Goal: Transaction & Acquisition: Book appointment/travel/reservation

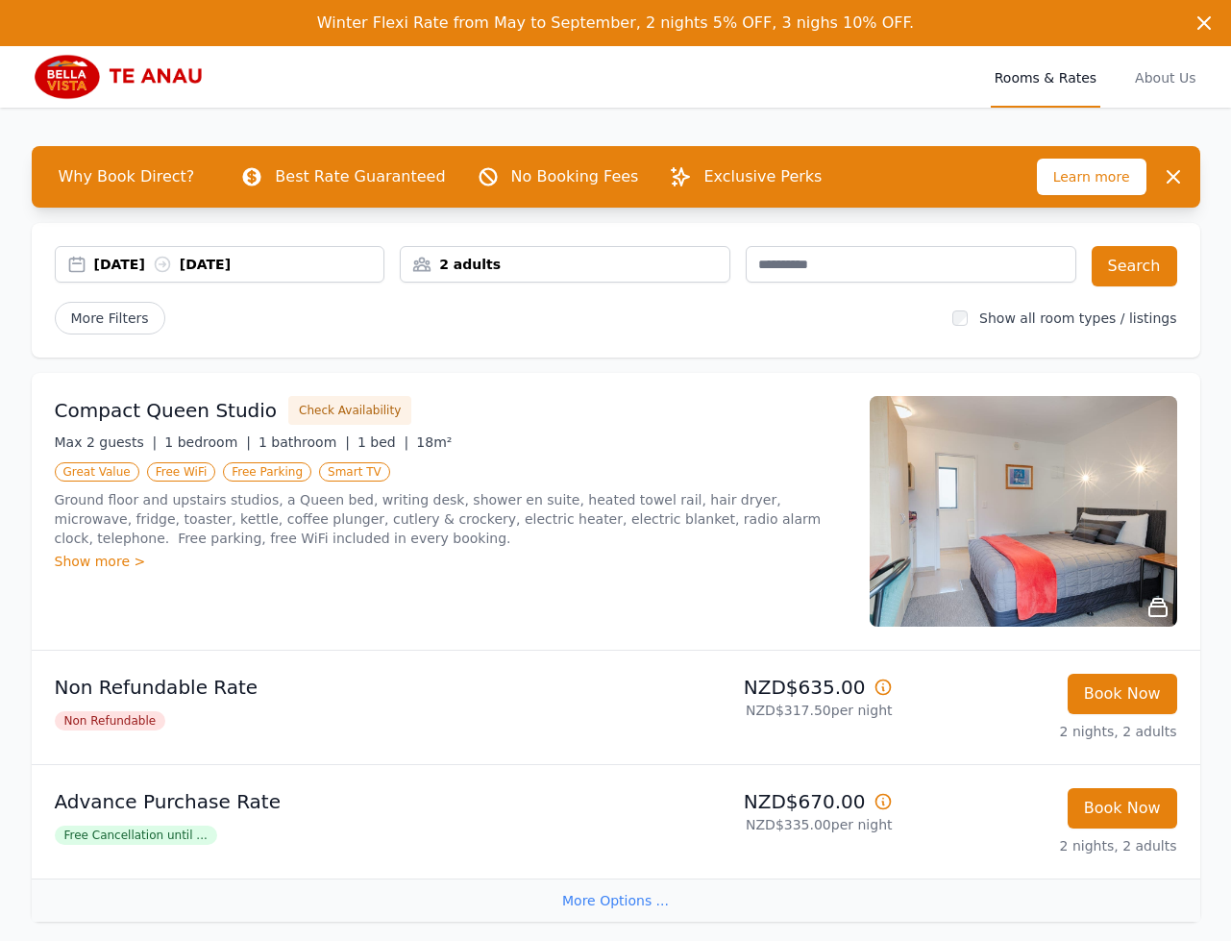
click at [115, 276] on div "15 Feb 2026 17 Feb 2026" at bounding box center [220, 264] width 331 height 37
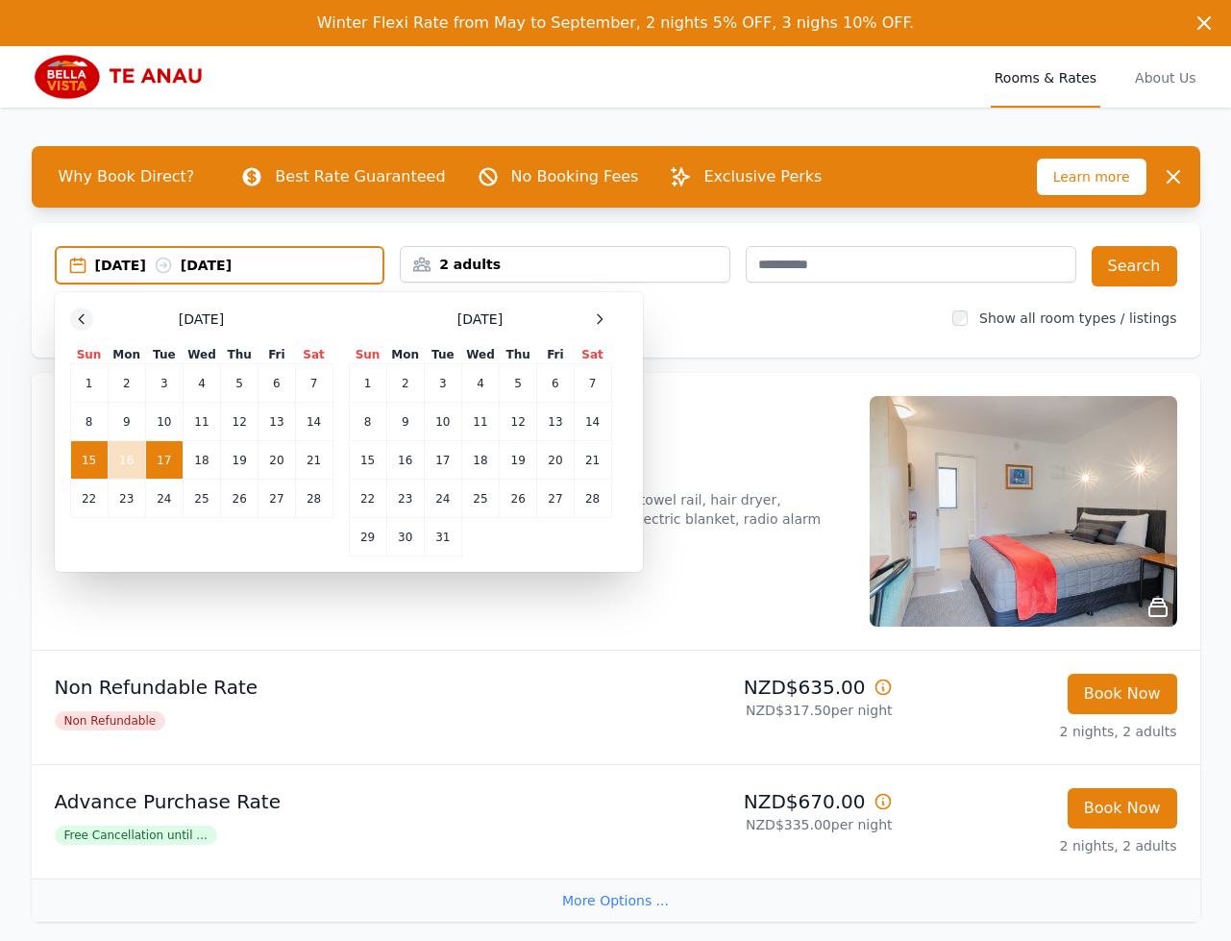
click at [86, 315] on icon at bounding box center [81, 318] width 15 height 15
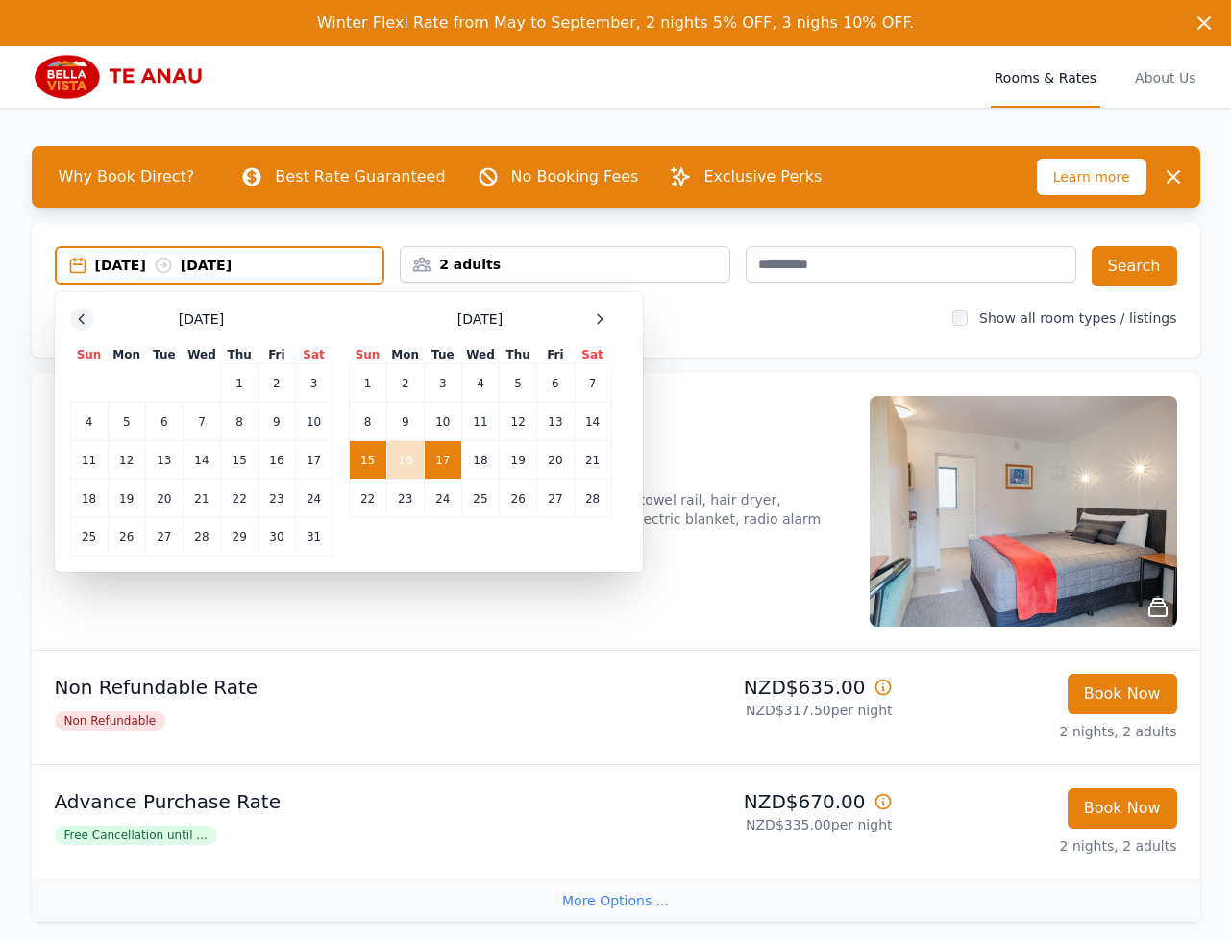
click at [86, 316] on icon at bounding box center [81, 318] width 15 height 15
click at [86, 315] on icon at bounding box center [81, 318] width 15 height 15
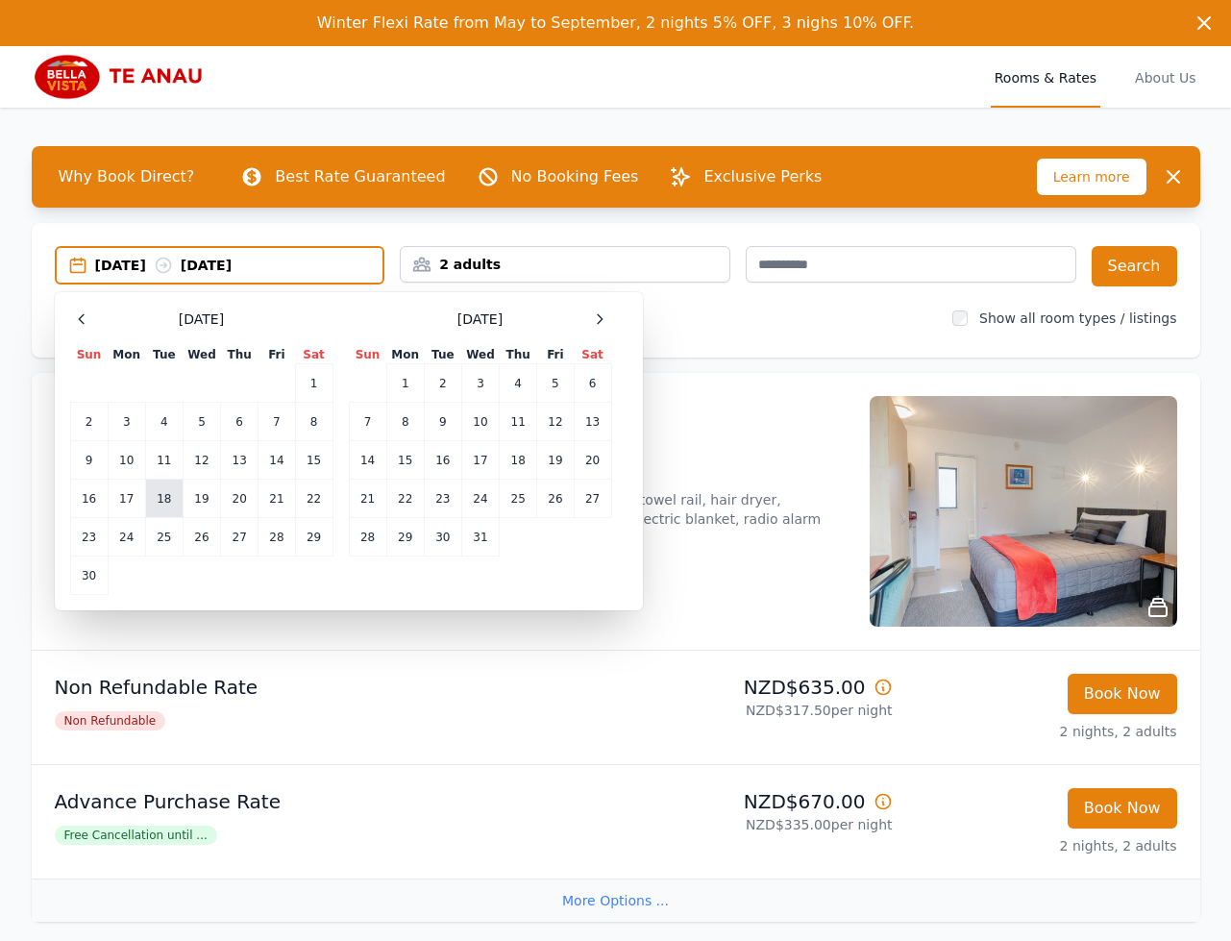
click at [161, 492] on td "18" at bounding box center [163, 499] width 37 height 38
click at [248, 495] on td "20" at bounding box center [239, 499] width 37 height 38
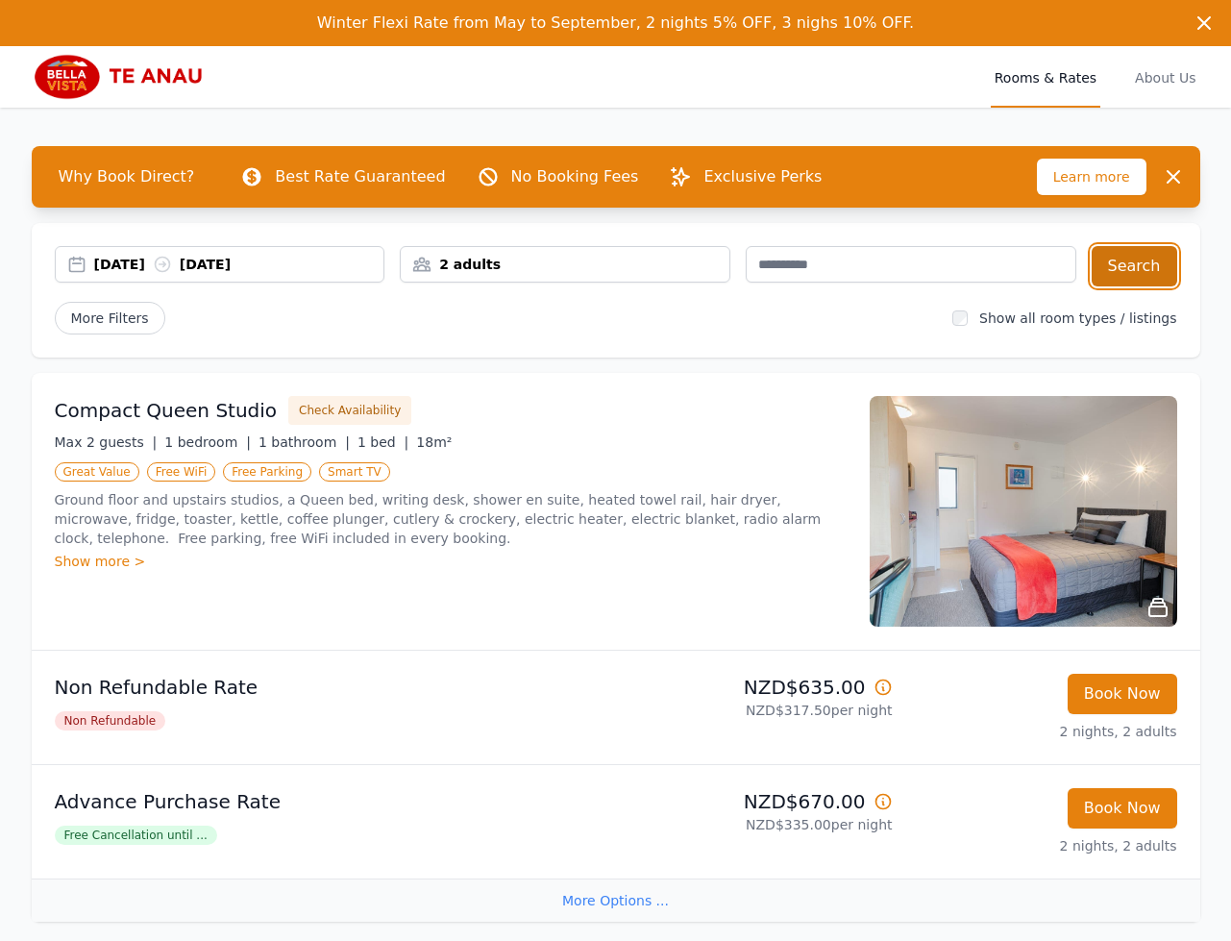
click at [1119, 268] on button "Search" at bounding box center [1135, 266] width 86 height 40
click at [108, 256] on div "18 Nov 2025 20 Nov 2025" at bounding box center [239, 264] width 290 height 19
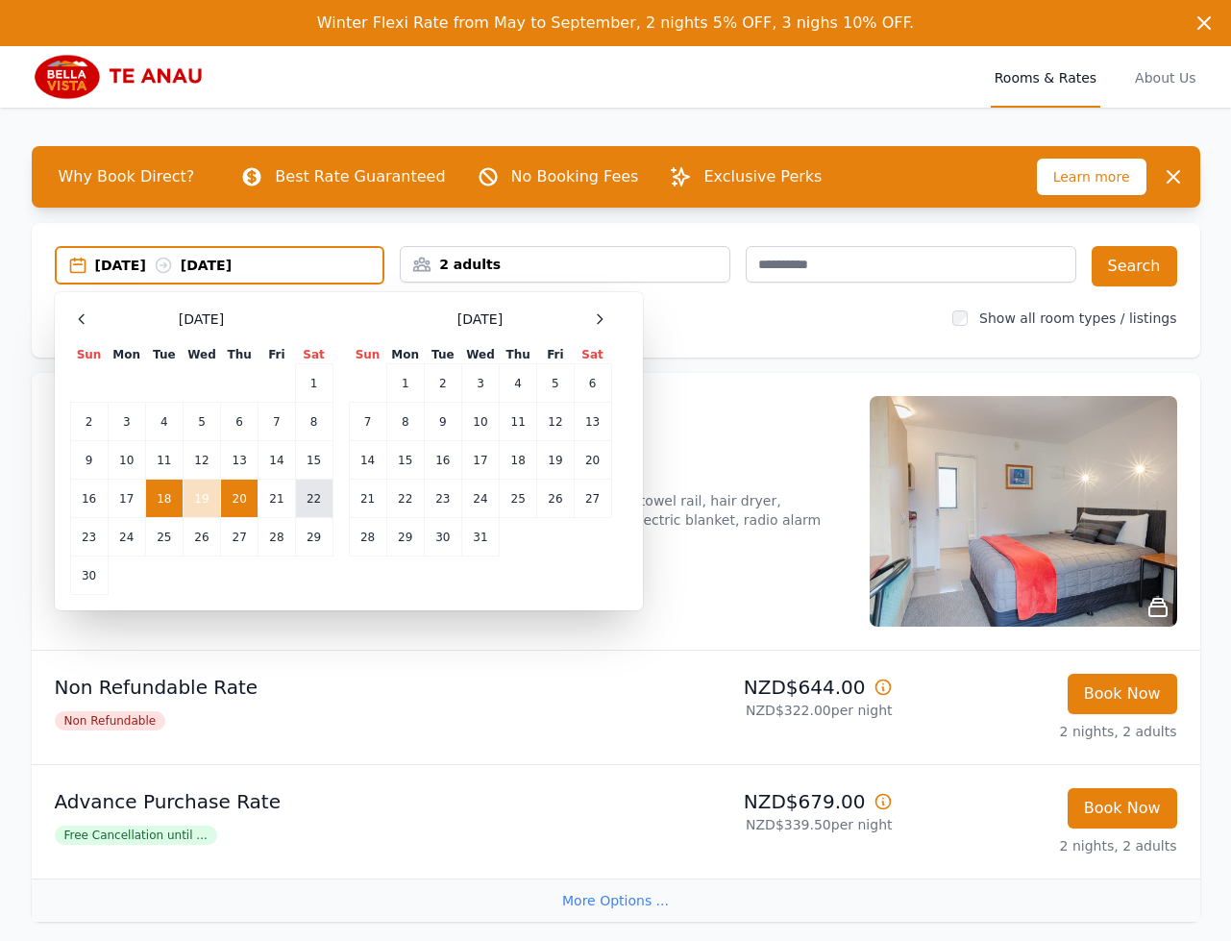
click at [301, 493] on td "22" at bounding box center [313, 499] width 37 height 38
click at [136, 537] on td "24" at bounding box center [126, 537] width 37 height 38
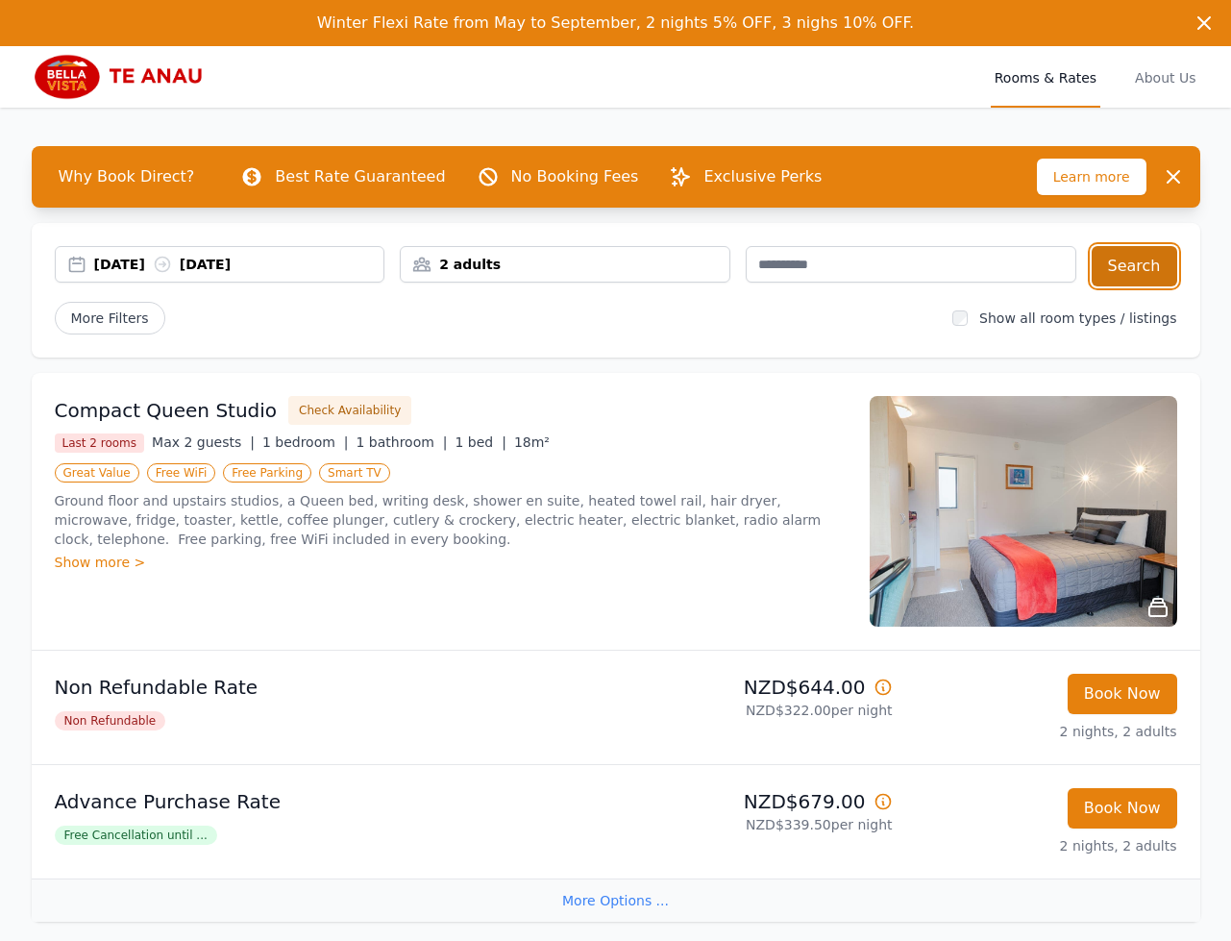
click at [1143, 267] on button "Search" at bounding box center [1135, 266] width 86 height 40
drag, startPoint x: 118, startPoint y: 269, endPoint x: 277, endPoint y: 288, distance: 159.7
click at [118, 269] on div "22 Nov 2025 24 Nov 2025" at bounding box center [239, 264] width 290 height 19
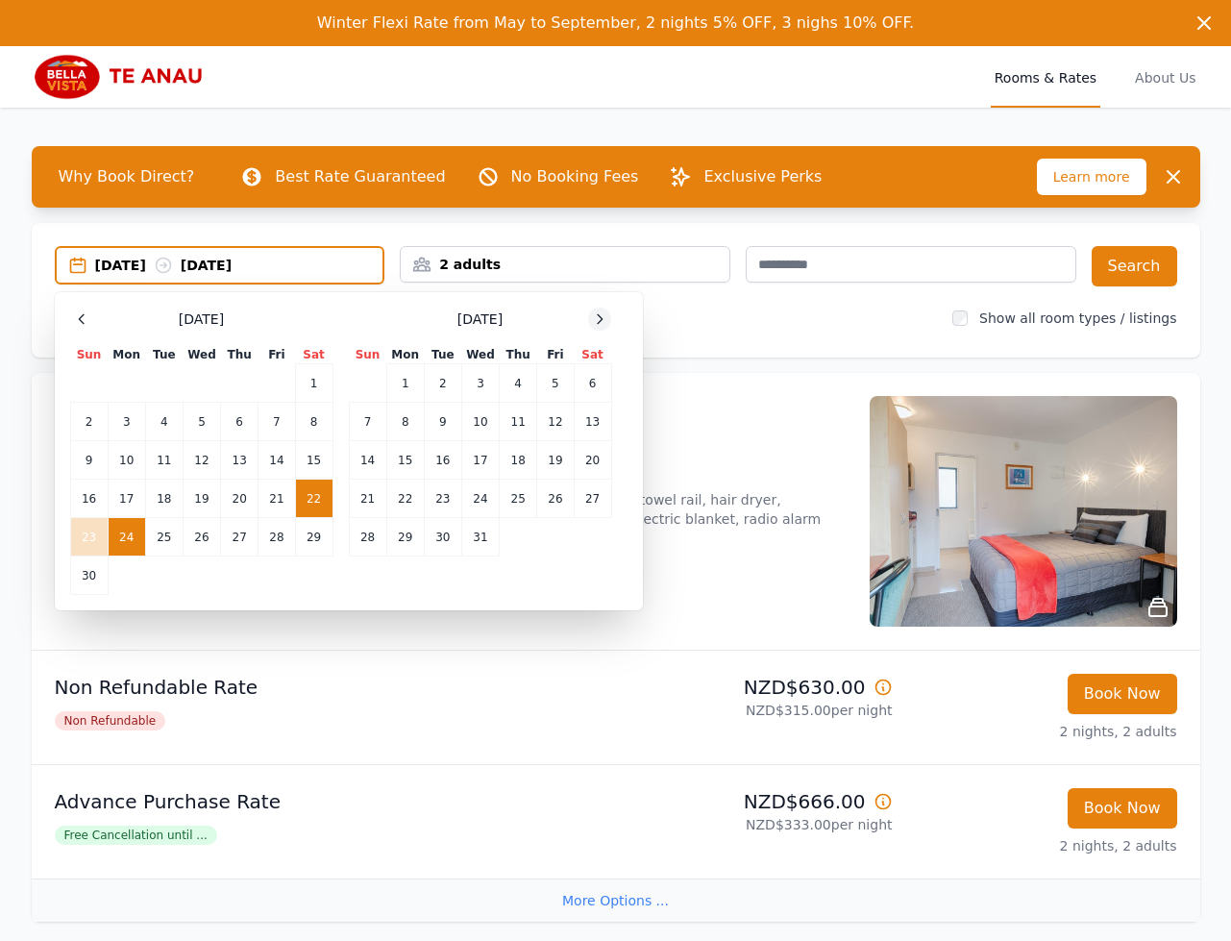
click at [591, 318] on div at bounding box center [599, 319] width 23 height 23
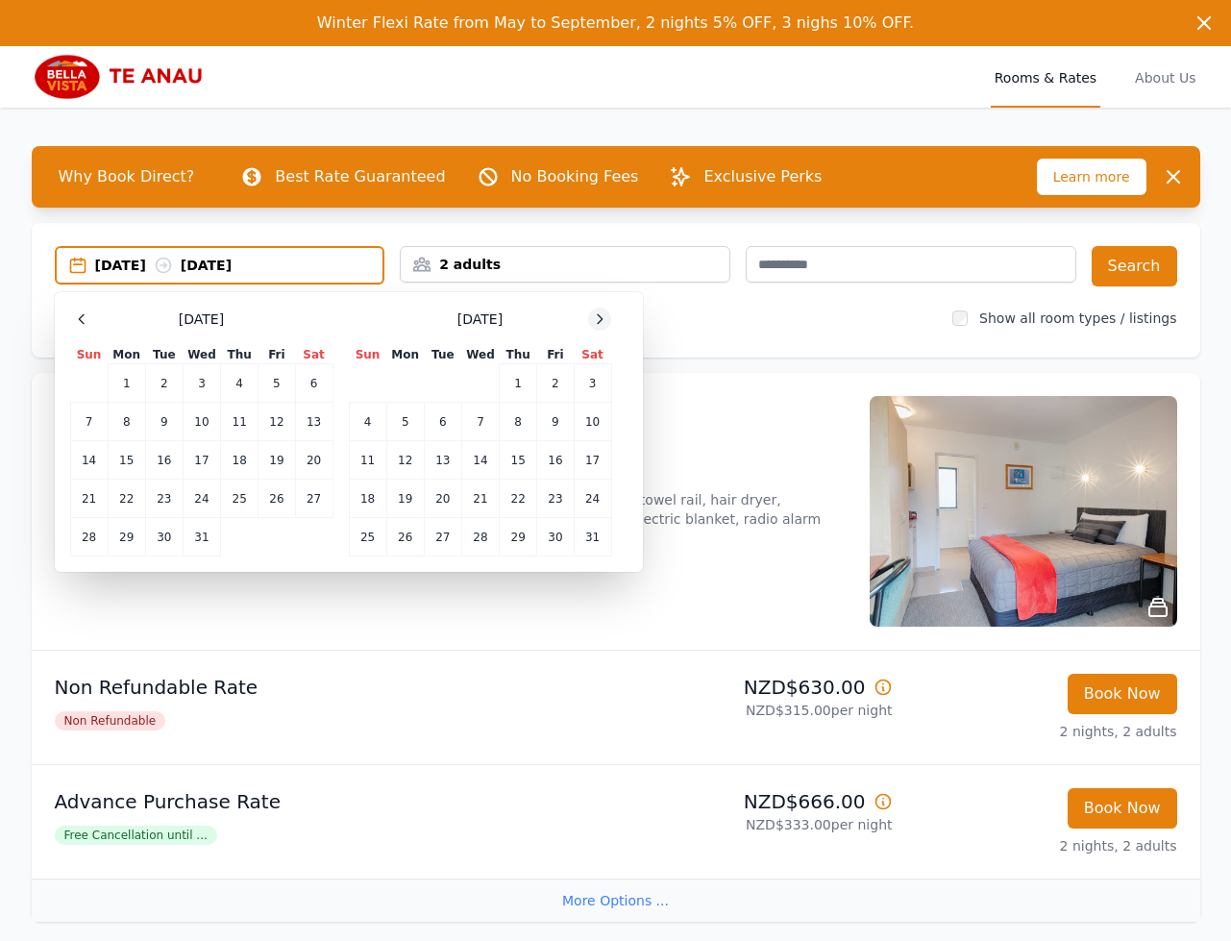
click at [591, 318] on div at bounding box center [599, 319] width 23 height 23
click at [354, 463] on td "15" at bounding box center [367, 460] width 37 height 38
click at [446, 464] on td "17" at bounding box center [442, 460] width 37 height 38
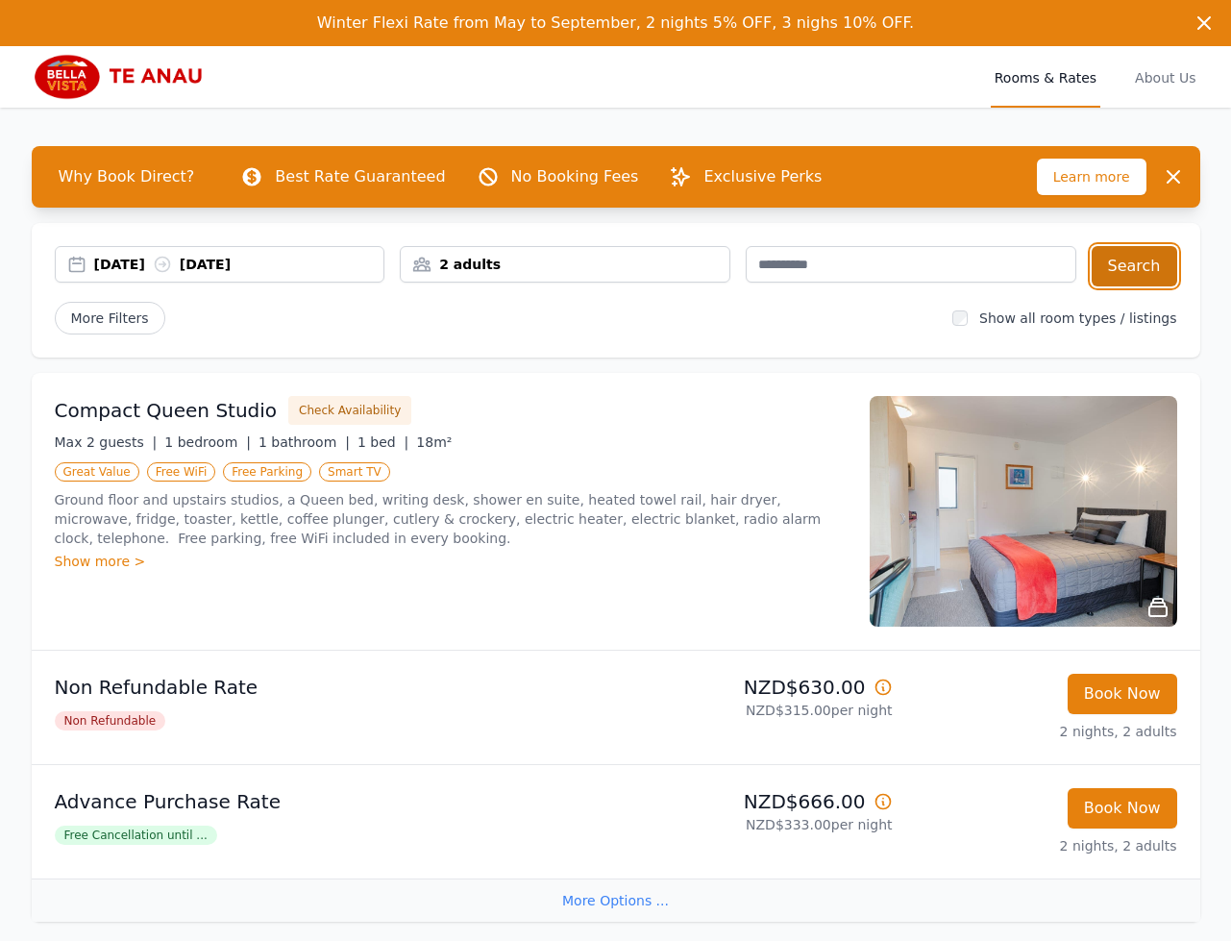
click at [1143, 266] on button "Search" at bounding box center [1135, 266] width 86 height 40
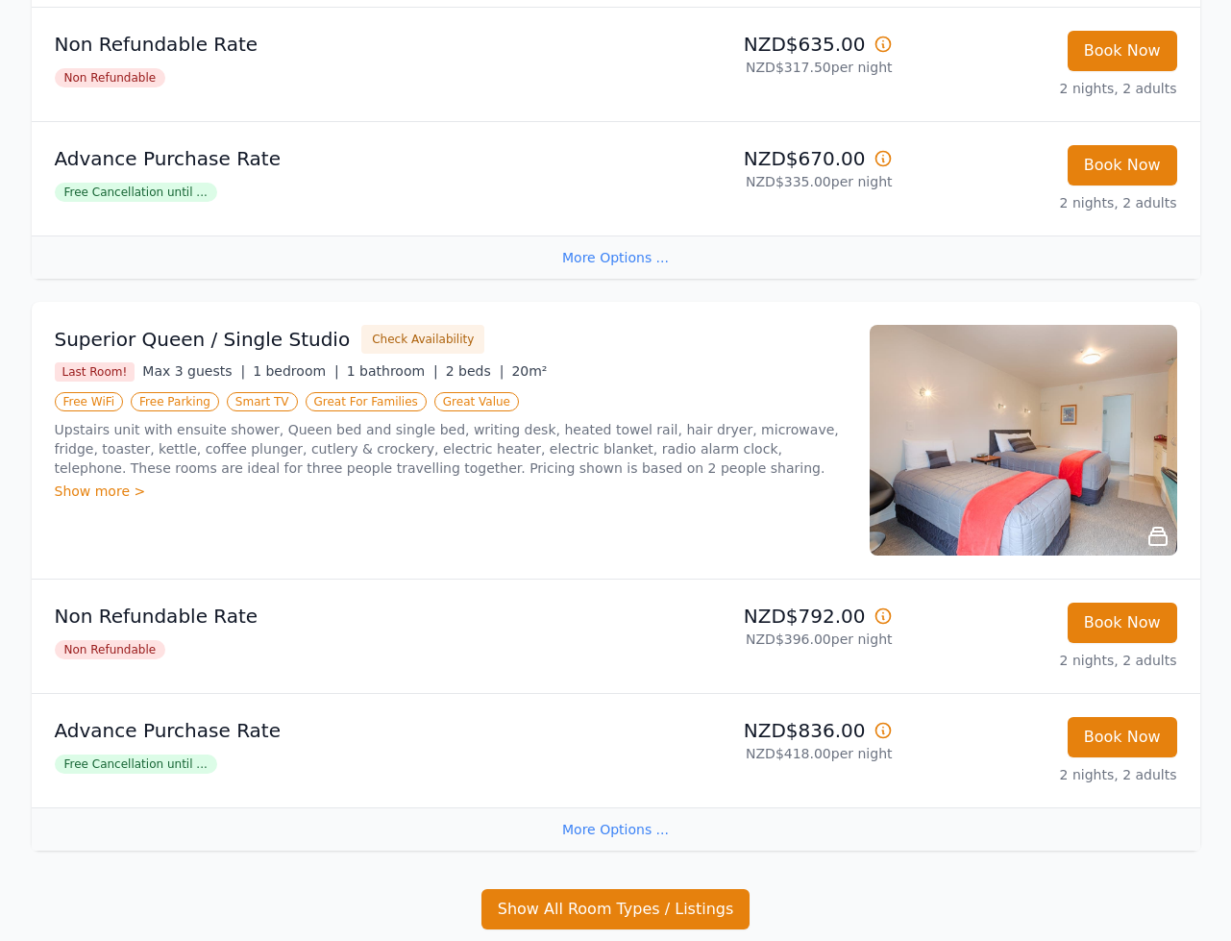
scroll to position [625, 0]
